Goal: Task Accomplishment & Management: Complete application form

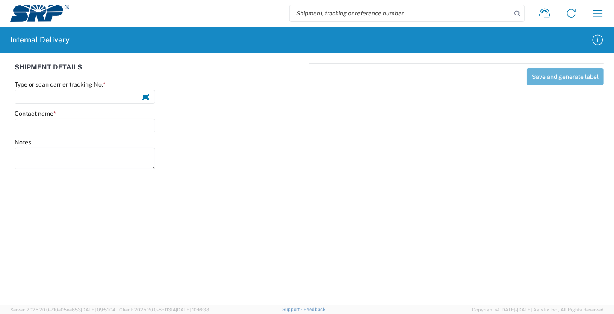
click at [402, 13] on input "search" at bounding box center [401, 13] width 222 height 16
click at [522, 12] on icon at bounding box center [518, 14] width 12 height 12
click at [517, 11] on icon at bounding box center [518, 14] width 12 height 12
click at [379, 13] on input "search" at bounding box center [401, 13] width 222 height 16
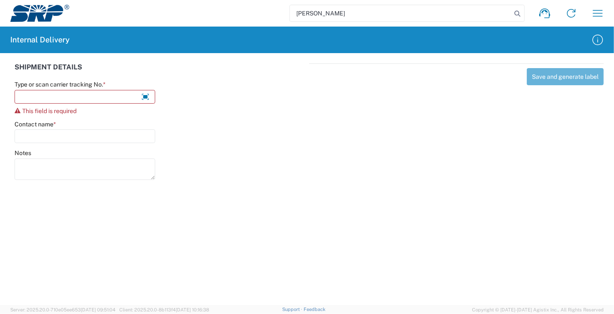
click at [333, 14] on input "[PERSON_NAME]" at bounding box center [401, 13] width 222 height 16
type input "[PERSON_NAME]"
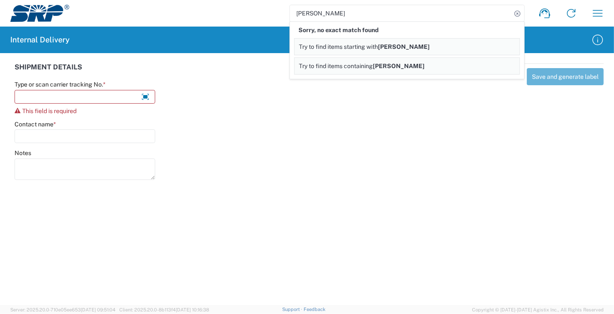
click at [347, 66] on span "Try to find items containing" at bounding box center [336, 65] width 74 height 7
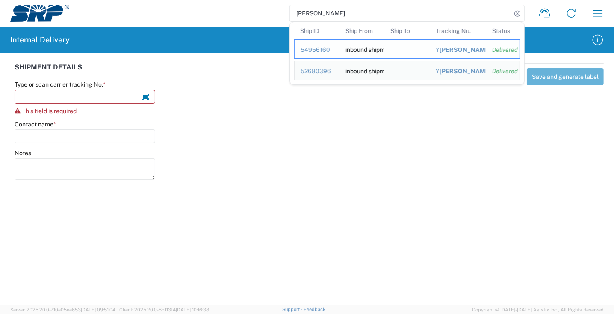
click at [478, 50] on span "[PERSON_NAME]" at bounding box center [466, 49] width 52 height 7
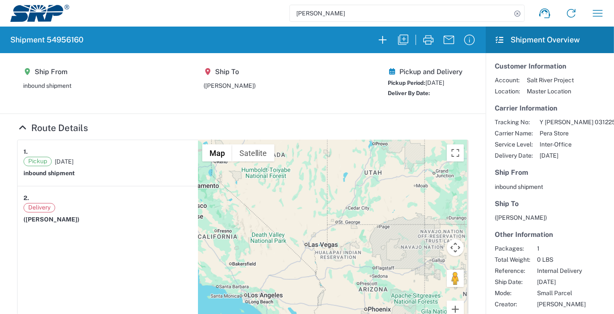
click at [338, 14] on input "[PERSON_NAME]" at bounding box center [401, 13] width 222 height 16
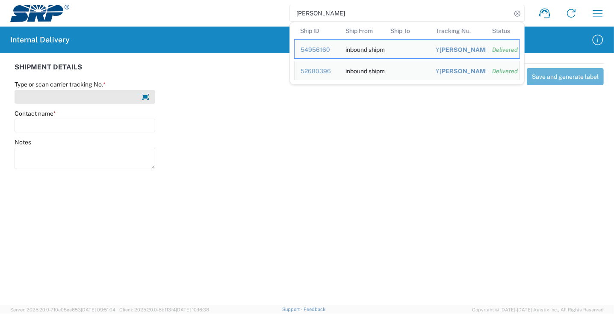
click at [31, 100] on input "Type or scan carrier tracking No. *" at bounding box center [85, 97] width 141 height 14
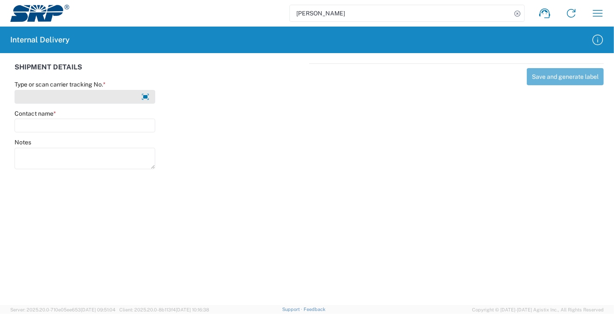
type input "y"
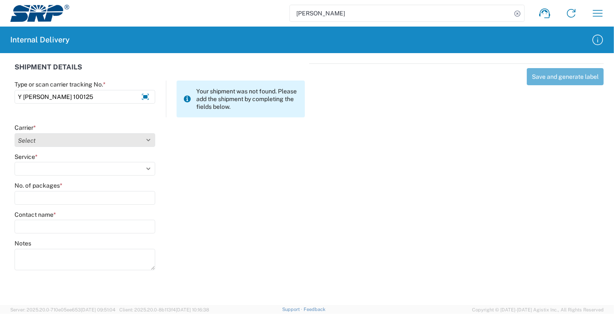
type input "Y [PERSON_NAME] 100125"
click at [44, 142] on select "Select Amazon Logistics ATI Trucking BC Dimerco Logistics Empire Southwest FedE…" at bounding box center [85, 140] width 141 height 14
select select "18713"
click at [15, 133] on select "Select Amazon Logistics ATI Trucking BC Dimerco Logistics Empire Southwest FedE…" at bounding box center [85, 140] width 141 height 14
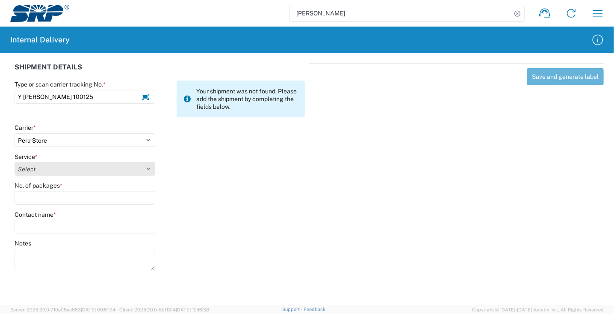
click at [36, 168] on select "Select Ground Inter-Office" at bounding box center [85, 169] width 141 height 14
select select "35763"
click at [15, 162] on select "Select Ground Inter-Office" at bounding box center [85, 169] width 141 height 14
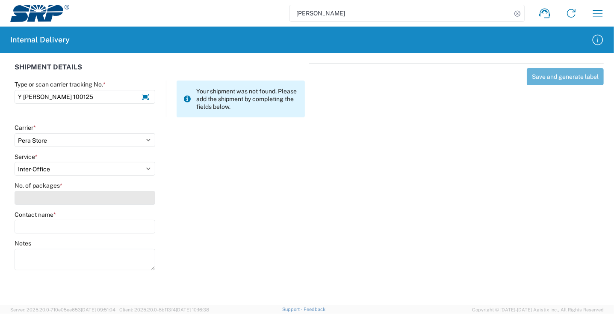
click at [47, 200] on input "No. of packages *" at bounding box center [85, 198] width 141 height 14
type input "1"
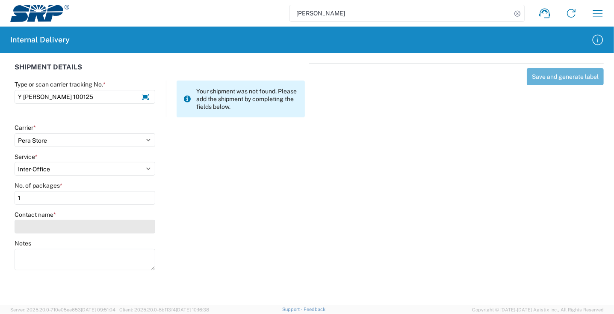
click at [45, 224] on input "Contact name *" at bounding box center [85, 226] width 141 height 14
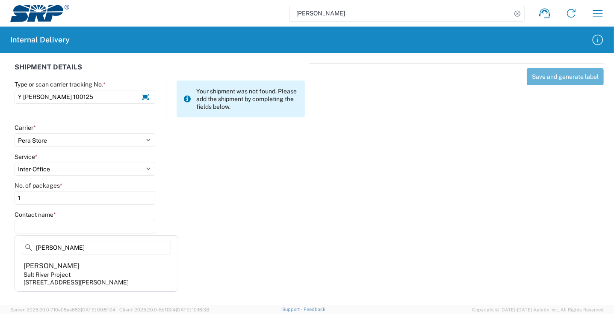
type input "[PERSON_NAME]"
click at [65, 275] on div "Salt River Project" at bounding box center [47, 274] width 47 height 8
type input "[PERSON_NAME]"
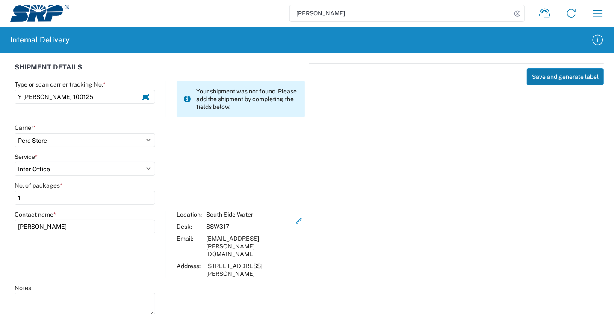
click at [550, 82] on button "Save and generate label" at bounding box center [565, 76] width 77 height 17
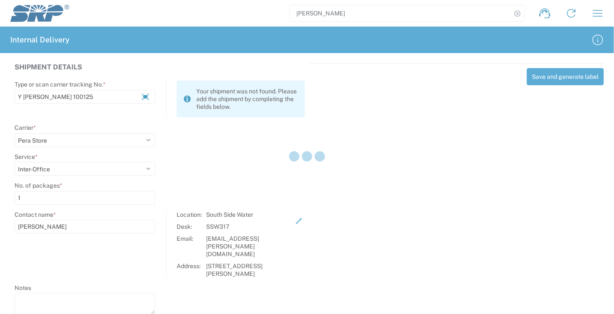
select select
